Goal: Find specific page/section: Find specific page/section

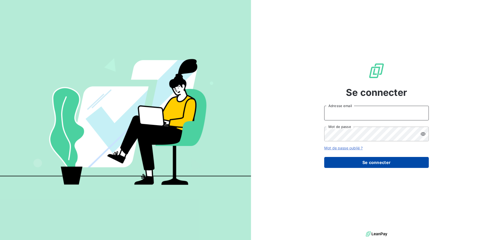
type input "[EMAIL_ADDRESS][DOMAIN_NAME]"
click at [372, 162] on button "Se connecter" at bounding box center [376, 162] width 105 height 11
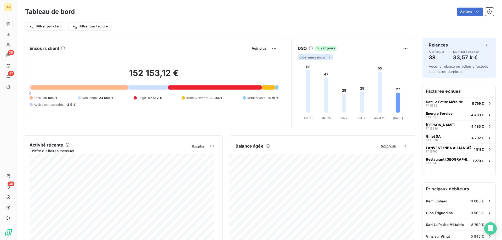
click at [327, 58] on icon at bounding box center [329, 57] width 4 height 4
click at [318, 77] on li "12" at bounding box center [316, 77] width 34 height 9
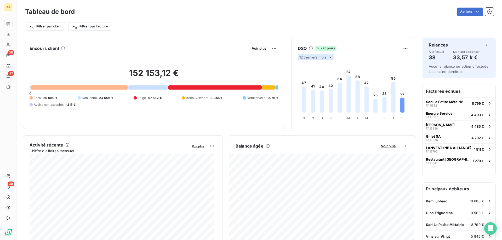
click at [328, 56] on icon at bounding box center [330, 57] width 4 height 4
click at [315, 63] on li "6" at bounding box center [316, 66] width 34 height 9
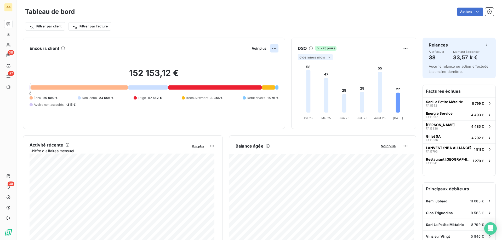
click at [270, 45] on html "AG 38 27 39 Tableau de bord Actions Filtrer par client Filtrer par facture Enco…" at bounding box center [251, 120] width 502 height 240
click at [259, 45] on div "Voir plus" at bounding box center [264, 48] width 28 height 8
click at [259, 50] on span "Voir plus" at bounding box center [259, 48] width 15 height 4
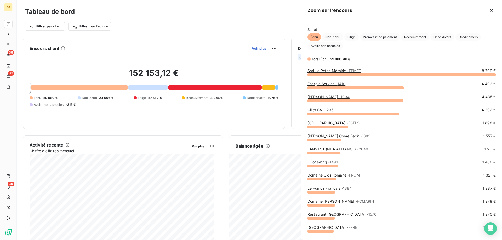
scroll to position [162, 197]
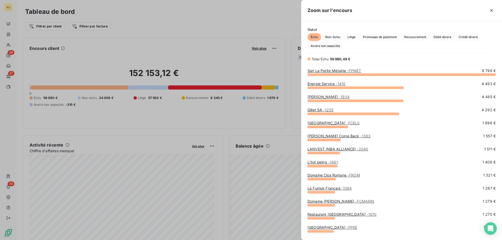
click at [232, 68] on div at bounding box center [251, 120] width 502 height 240
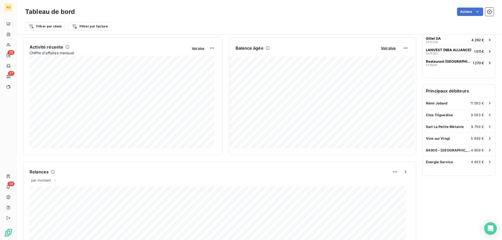
scroll to position [86, 0]
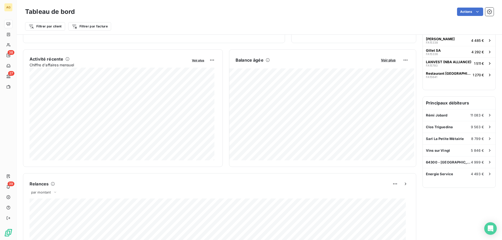
click at [401, 59] on html "AG 38 27 39 Tableau de bord Actions Filtrer par client Filtrer par facture Enco…" at bounding box center [251, 120] width 502 height 240
click at [385, 55] on html "AG 38 27 39 Tableau de bord Actions Filtrer par client Filtrer par facture Enco…" at bounding box center [251, 120] width 502 height 240
click at [384, 61] on span "Voir plus" at bounding box center [388, 60] width 15 height 4
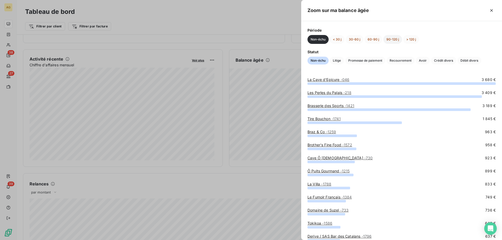
click at [388, 41] on button "90-120 j" at bounding box center [392, 39] width 19 height 9
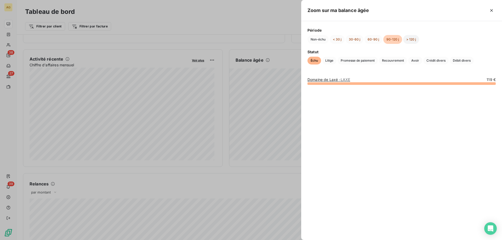
click at [415, 41] on button "> 120 j" at bounding box center [411, 39] width 16 height 9
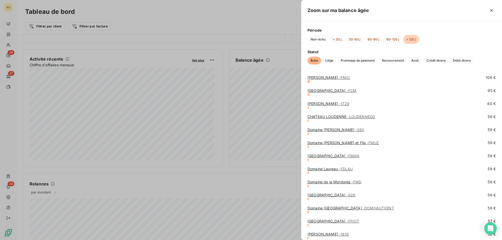
scroll to position [464, 0]
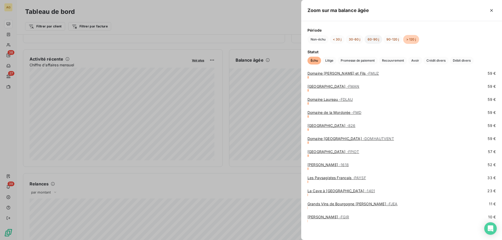
click at [371, 39] on button "60-90 j" at bounding box center [373, 39] width 18 height 9
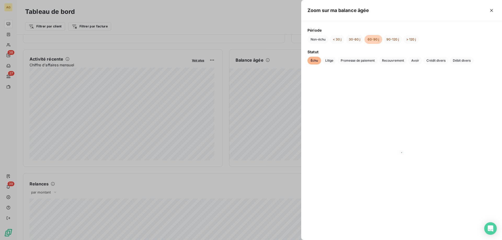
scroll to position [0, 0]
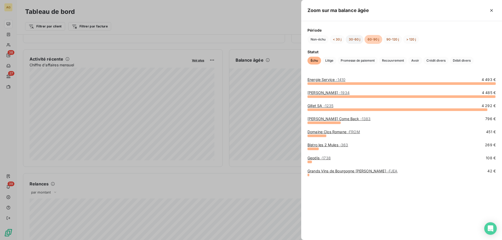
click at [356, 36] on button "30-60 j" at bounding box center [355, 39] width 18 height 9
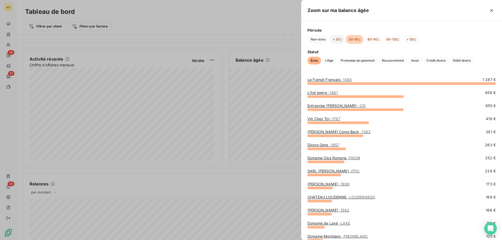
click at [341, 42] on button "< 30 j" at bounding box center [337, 39] width 15 height 9
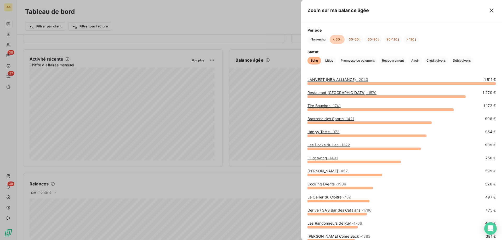
click at [1, 44] on div at bounding box center [251, 120] width 502 height 240
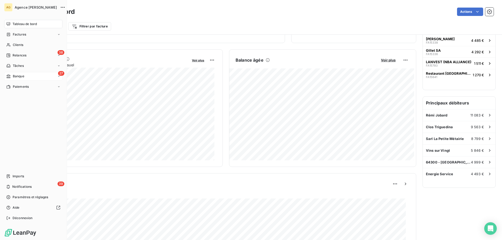
click at [20, 74] on div "27 Banque" at bounding box center [33, 76] width 58 height 8
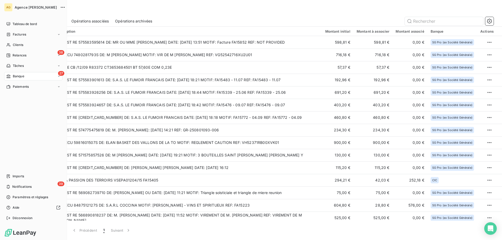
click at [16, 66] on span "Tâches" at bounding box center [18, 66] width 11 height 5
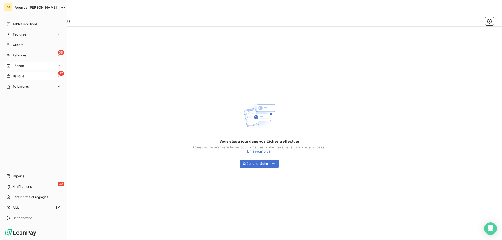
click at [9, 79] on div "27 Banque" at bounding box center [33, 76] width 58 height 8
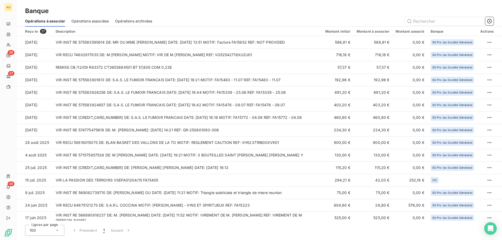
drag, startPoint x: 231, startPoint y: 22, endPoint x: 237, endPoint y: 20, distance: 6.8
click at [232, 22] on div at bounding box center [325, 21] width 335 height 8
click at [424, 23] on input "text" at bounding box center [444, 21] width 78 height 8
click at [102, 21] on span "Opérations associées" at bounding box center [89, 21] width 37 height 5
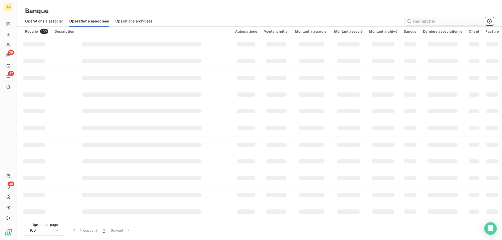
click at [426, 20] on input "text" at bounding box center [444, 21] width 78 height 8
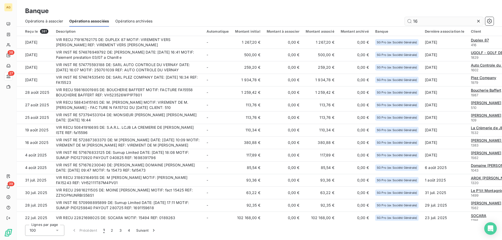
type input "16"
click at [453, 22] on input "16" at bounding box center [444, 21] width 78 height 8
click at [406, 21] on input "16" at bounding box center [444, 21] width 78 height 8
click at [410, 21] on input "16" at bounding box center [444, 21] width 78 height 8
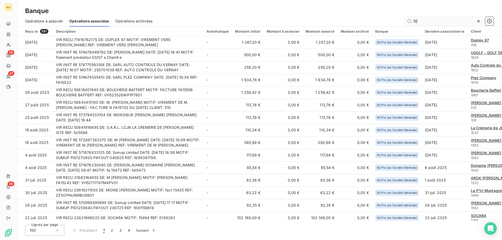
click at [410, 21] on input "16" at bounding box center [444, 21] width 78 height 8
click at [477, 20] on icon at bounding box center [478, 21] width 5 height 5
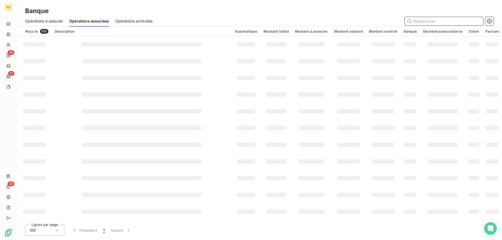
click at [464, 21] on input "text" at bounding box center [444, 21] width 78 height 8
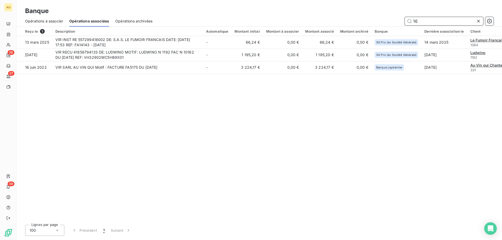
type input "1"
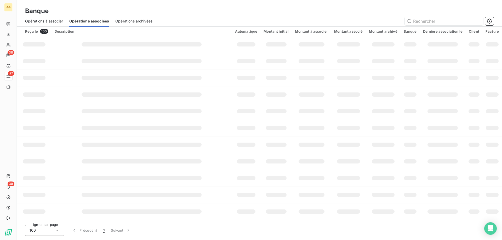
click at [320, 15] on div "Banque" at bounding box center [259, 10] width 485 height 9
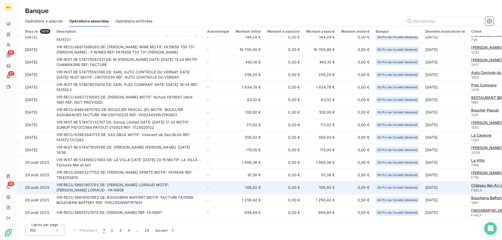
scroll to position [287, 0]
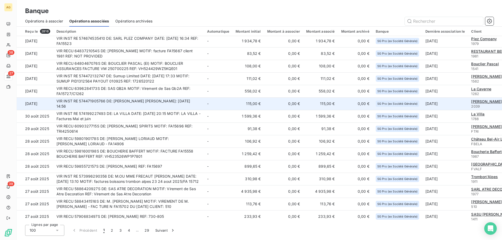
drag, startPoint x: 234, startPoint y: 107, endPoint x: 235, endPoint y: 103, distance: 3.6
click at [235, 103] on td "115,00 €" at bounding box center [247, 103] width 31 height 13
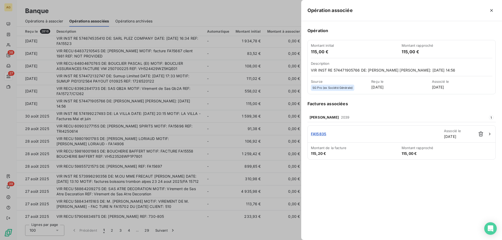
click at [78, 89] on div at bounding box center [251, 120] width 502 height 240
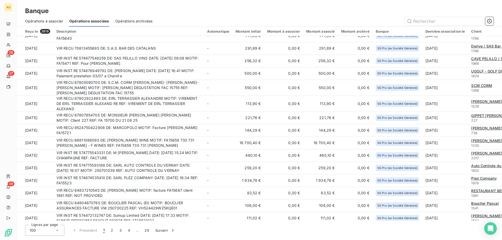
scroll to position [0, 0]
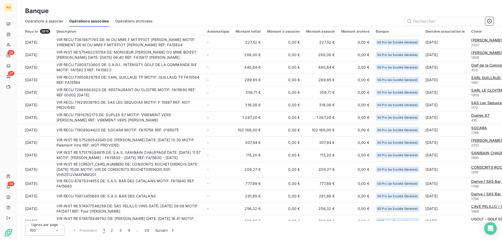
click at [41, 20] on span "Opérations à associer" at bounding box center [44, 21] width 38 height 5
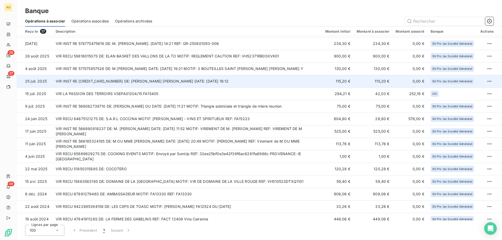
scroll to position [78, 0]
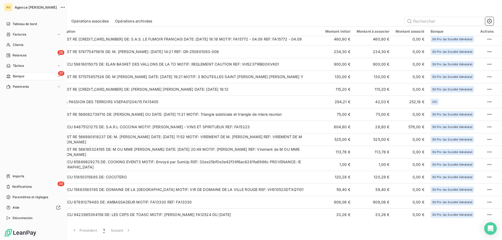
click at [21, 30] on nav "Tableau de bord Factures Clients 38 Relances Tâches 27 Banque Paiements" at bounding box center [33, 55] width 58 height 71
click at [22, 34] on span "Factures" at bounding box center [19, 34] width 13 height 5
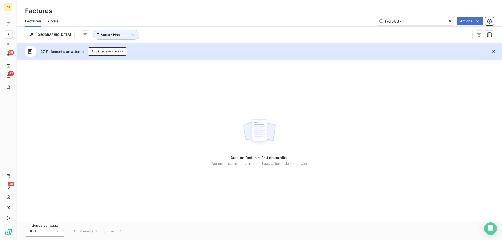
drag, startPoint x: 426, startPoint y: 18, endPoint x: 171, endPoint y: 43, distance: 256.1
click at [190, 45] on div "Factures Factures Avoirs FA15837 Actions Trier Statut : Non-échu 27 Paiements e…" at bounding box center [259, 120] width 485 height 240
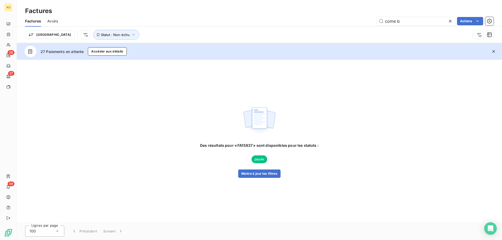
type input "come b"
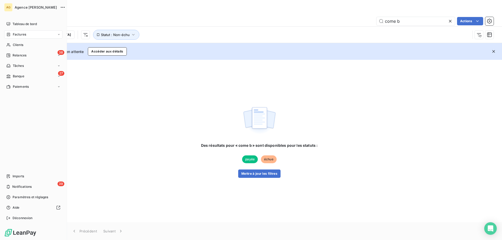
click at [1, 44] on div "AG Agence Granger Tableau de bord Factures Clients 38 Relances Tâches 27 Banque…" at bounding box center [33, 120] width 67 height 240
click at [15, 43] on span "Clients" at bounding box center [18, 45] width 10 height 5
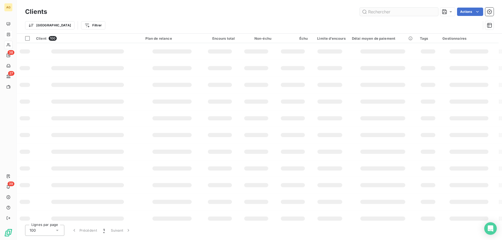
click at [412, 15] on input "text" at bounding box center [399, 12] width 78 height 8
type input "come b"
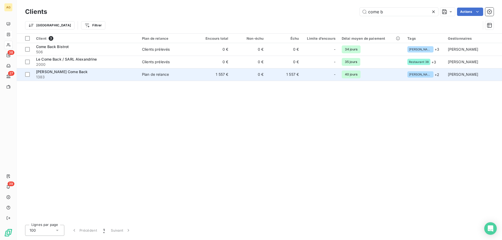
click at [60, 75] on span "1383" at bounding box center [86, 76] width 100 height 5
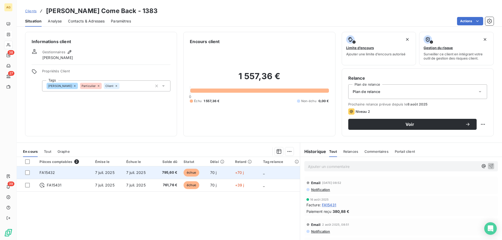
click at [65, 173] on td "FA15432" at bounding box center [63, 172] width 55 height 13
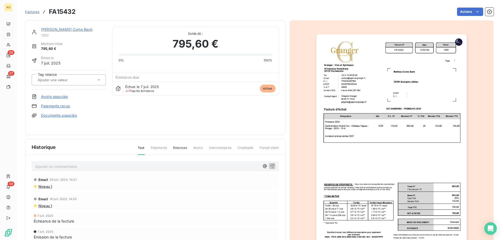
click at [358, 135] on img "button" at bounding box center [391, 140] width 150 height 213
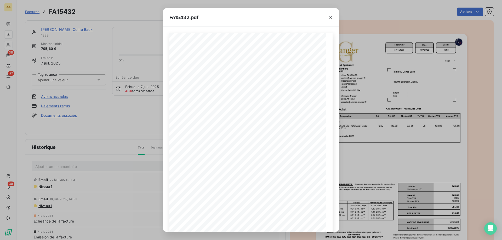
drag, startPoint x: 329, startPoint y: 18, endPoint x: 6, endPoint y: 83, distance: 329.2
click at [329, 18] on icon "button" at bounding box center [330, 17] width 5 height 5
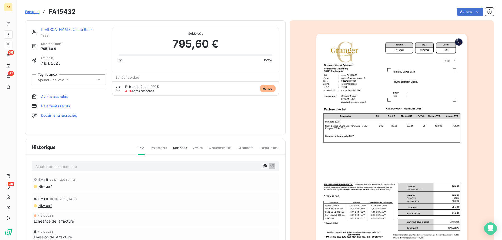
click at [62, 8] on h3 "FA15432" at bounding box center [62, 11] width 27 height 9
copy h3 "FA15432"
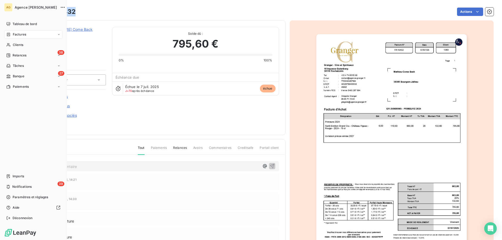
drag, startPoint x: 15, startPoint y: 44, endPoint x: 359, endPoint y: 23, distance: 343.8
click at [15, 44] on span "Clients" at bounding box center [18, 45] width 10 height 5
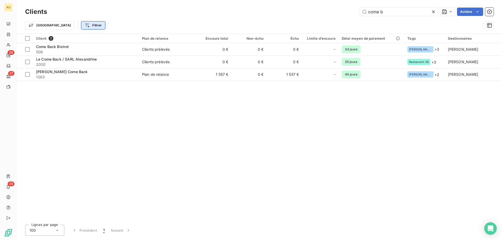
click at [65, 27] on html "AG 38 27 39 Clients come b Actions Trier Filtrer Client 3 Plan de relance Encou…" at bounding box center [251, 120] width 502 height 240
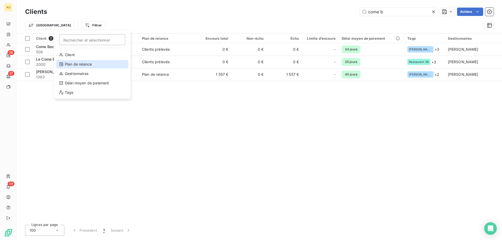
click at [88, 63] on div "Plan de relance" at bounding box center [92, 64] width 72 height 8
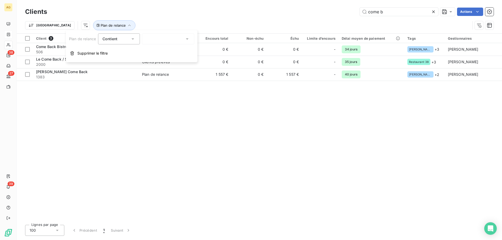
click at [170, 36] on div at bounding box center [168, 38] width 52 height 11
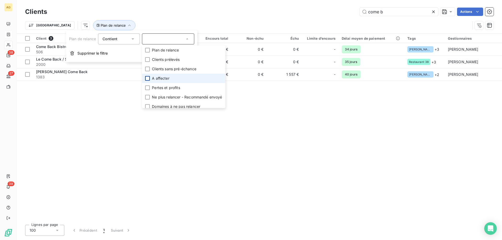
click at [148, 80] on div at bounding box center [147, 78] width 5 height 5
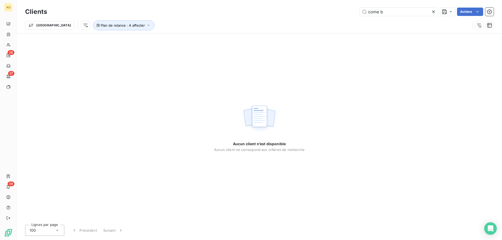
click at [431, 11] on icon at bounding box center [433, 11] width 5 height 5
click at [110, 31] on div "Trier Plan de relance : A affecter" at bounding box center [259, 25] width 468 height 16
click at [111, 26] on span "Plan de relance : A affecter" at bounding box center [123, 25] width 44 height 4
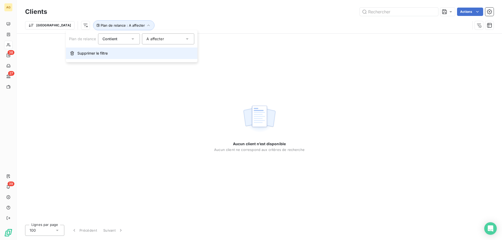
click at [97, 58] on button "Supprimer le filtre" at bounding box center [131, 53] width 131 height 11
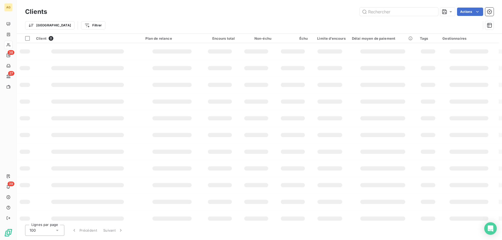
click at [100, 53] on div at bounding box center [87, 51] width 73 height 4
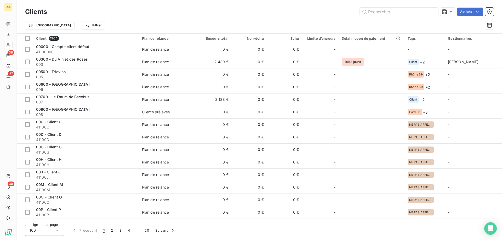
click at [377, 16] on div "Clients Actions" at bounding box center [259, 11] width 468 height 11
click at [377, 16] on input "text" at bounding box center [399, 12] width 78 height 8
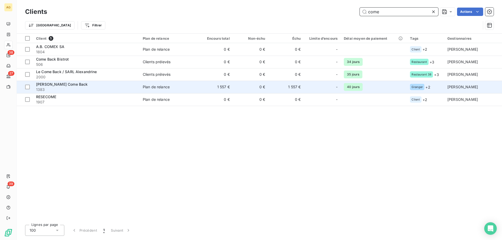
type input "come"
click at [62, 87] on div "[PERSON_NAME] Come Back" at bounding box center [86, 84] width 100 height 5
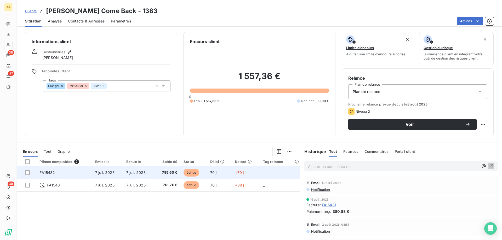
click at [128, 174] on span "7 juil. 2025" at bounding box center [135, 172] width 19 height 4
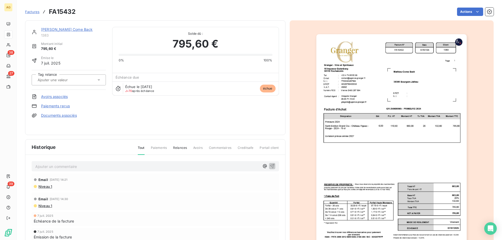
click at [58, 97] on link "Avoirs associés" at bounding box center [54, 96] width 27 height 5
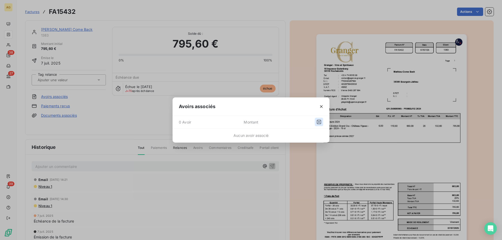
drag, startPoint x: 325, startPoint y: 118, endPoint x: 323, endPoint y: 120, distance: 3.7
click at [326, 118] on div "0 Avoir Montant" at bounding box center [250, 122] width 157 height 13
click at [319, 120] on icon "button" at bounding box center [319, 122] width 4 height 4
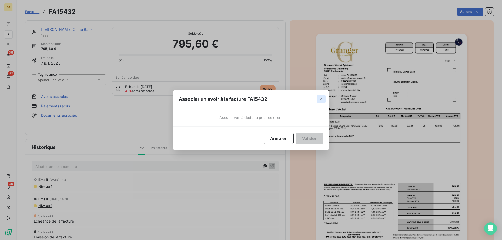
click at [322, 97] on icon "button" at bounding box center [321, 98] width 5 height 5
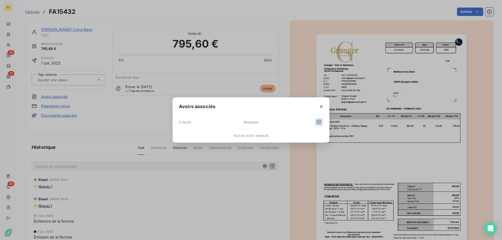
drag, startPoint x: 324, startPoint y: 121, endPoint x: 316, endPoint y: 123, distance: 7.2
click at [324, 121] on div "0 Avoir Montant" at bounding box center [250, 122] width 157 height 13
click at [316, 123] on icon "button" at bounding box center [318, 121] width 5 height 5
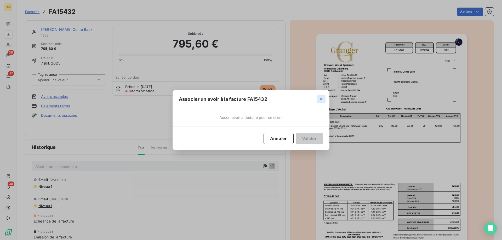
click at [323, 99] on icon "button" at bounding box center [321, 98] width 5 height 5
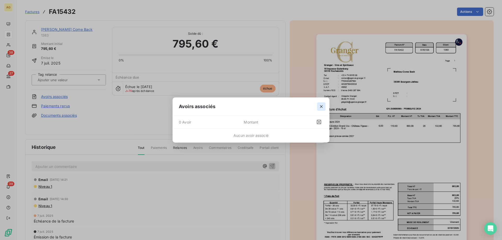
click at [321, 105] on icon "button" at bounding box center [321, 106] width 5 height 5
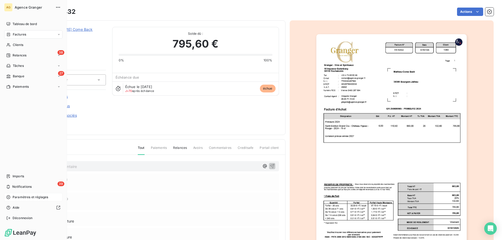
click at [13, 200] on div "Paramètres et réglages" at bounding box center [33, 197] width 58 height 8
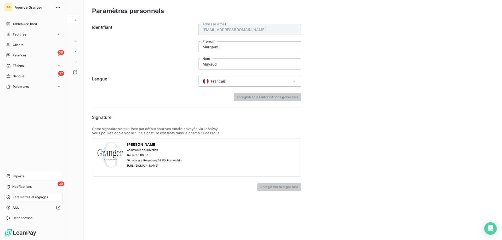
click at [20, 176] on span "Imports" at bounding box center [18, 176] width 11 height 5
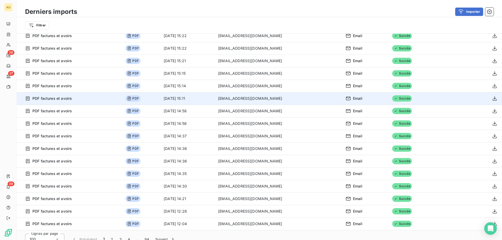
scroll to position [18, 0]
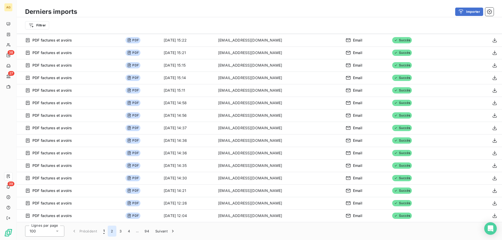
click at [115, 231] on button "2" at bounding box center [112, 231] width 8 height 11
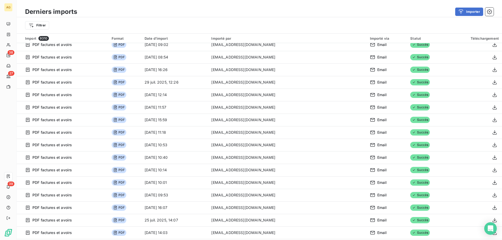
scroll to position [1058, 0]
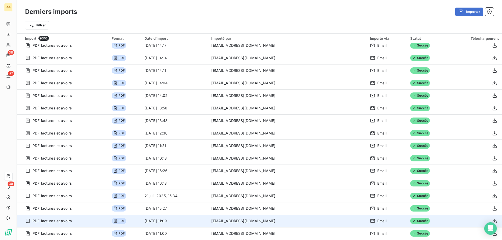
drag, startPoint x: 222, startPoint y: 85, endPoint x: 198, endPoint y: 218, distance: 135.2
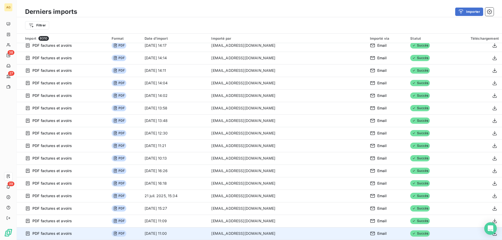
scroll to position [18, 0]
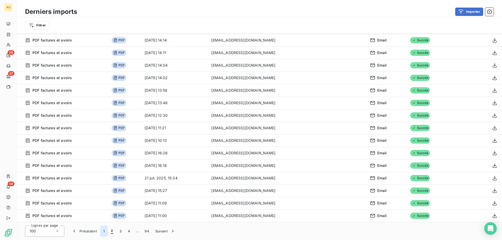
click at [102, 230] on button "1" at bounding box center [104, 231] width 8 height 11
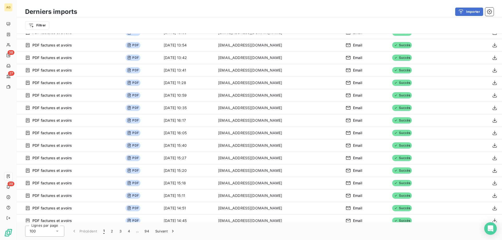
scroll to position [0, 0]
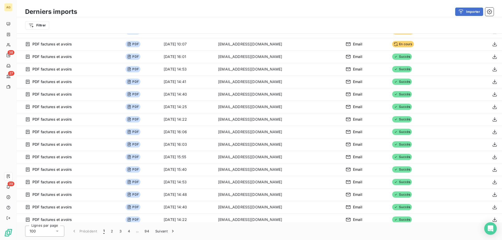
drag, startPoint x: 237, startPoint y: 127, endPoint x: 251, endPoint y: -3, distance: 130.7
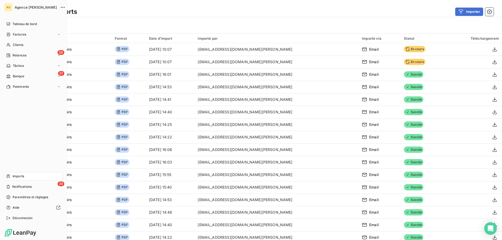
drag, startPoint x: 28, startPoint y: 37, endPoint x: 90, endPoint y: 42, distance: 61.6
click at [28, 37] on div "Factures" at bounding box center [33, 34] width 58 height 8
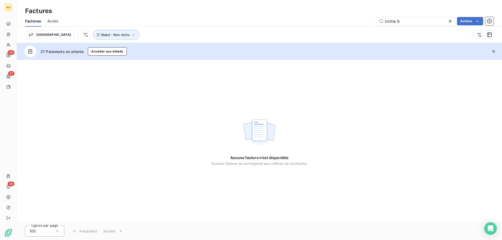
drag, startPoint x: 406, startPoint y: 18, endPoint x: 211, endPoint y: 36, distance: 195.6
click at [247, 33] on div "Factures Avoirs come b Actions Trier Statut : Non-échu" at bounding box center [259, 29] width 485 height 27
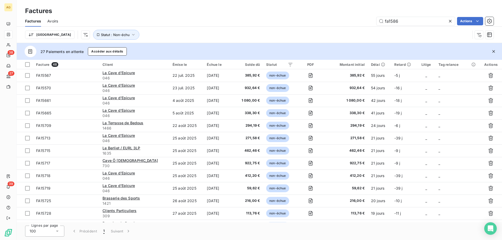
type input "fa15866"
